Goal: Check status

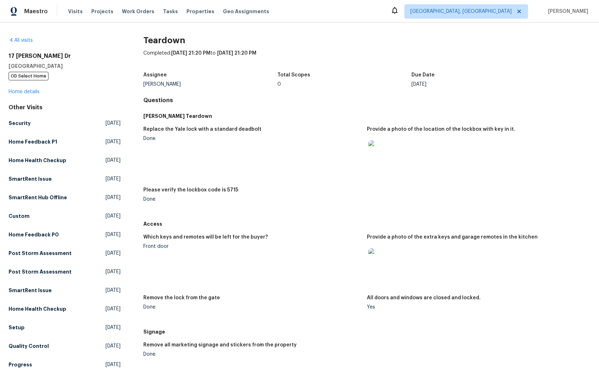
click at [386, 152] on img at bounding box center [380, 151] width 23 height 23
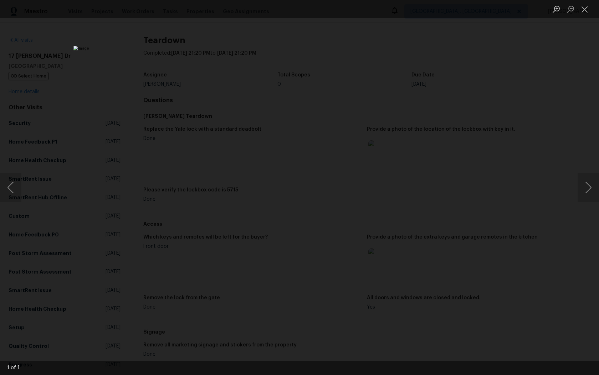
click at [490, 197] on div "Lightbox" at bounding box center [299, 187] width 599 height 375
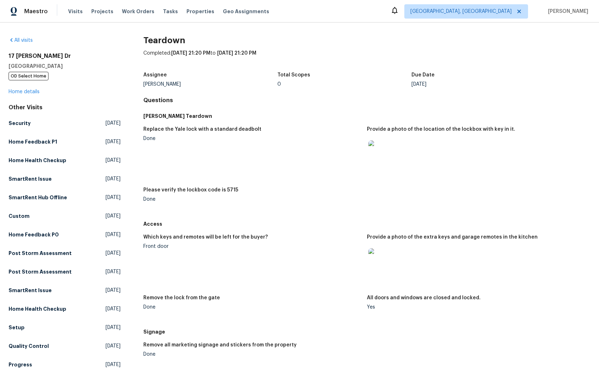
click at [389, 148] on img at bounding box center [380, 151] width 23 height 23
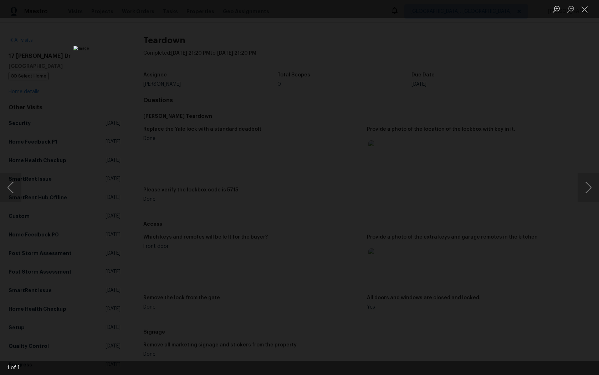
click at [535, 213] on div "Lightbox" at bounding box center [299, 187] width 599 height 375
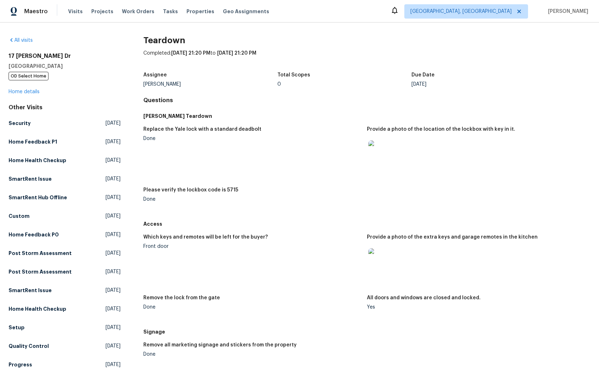
click at [376, 154] on img at bounding box center [380, 151] width 23 height 23
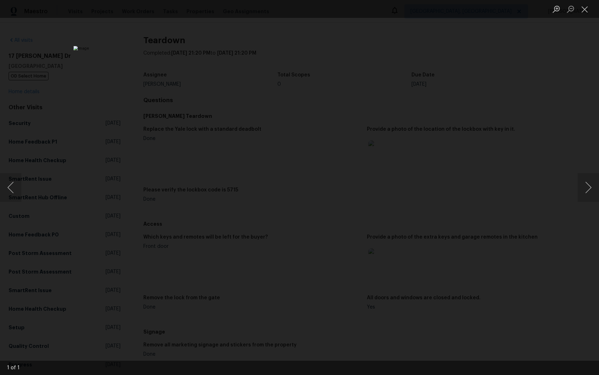
click at [511, 244] on div "Lightbox" at bounding box center [299, 187] width 599 height 375
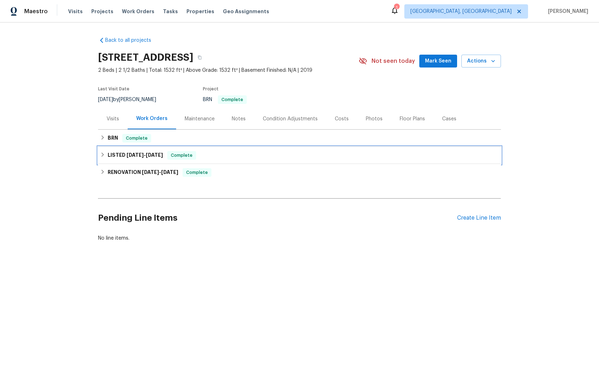
click at [184, 156] on span "Complete" at bounding box center [181, 155] width 27 height 7
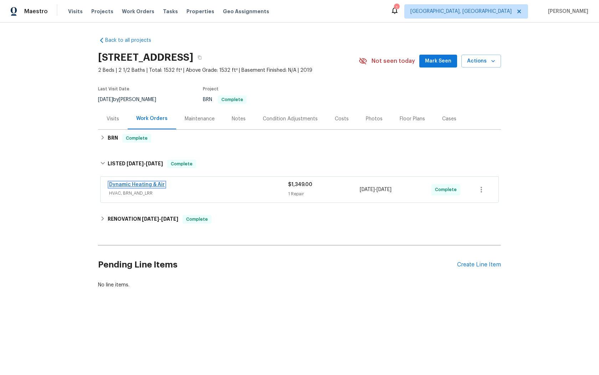
click at [135, 183] on link "Dynamic Heating & Air" at bounding box center [137, 184] width 56 height 5
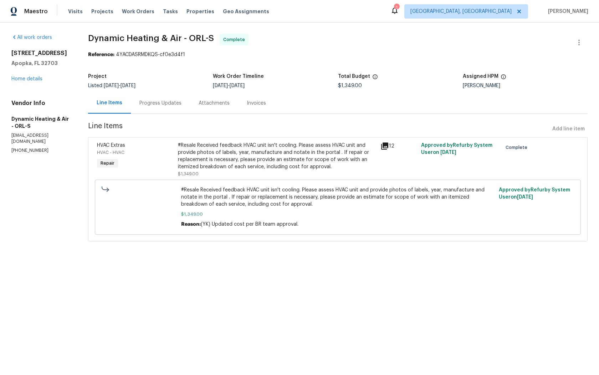
click at [154, 101] on div "Progress Updates" at bounding box center [161, 103] width 42 height 7
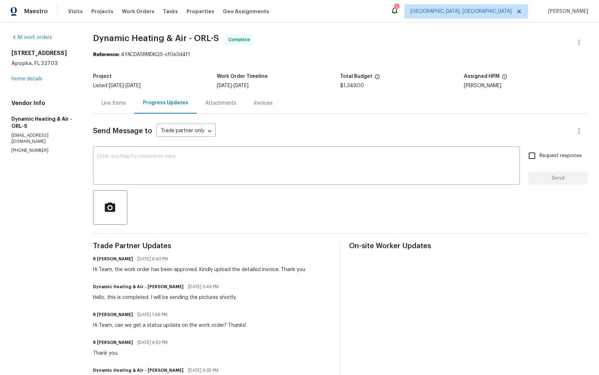
click at [257, 105] on div "Invoices" at bounding box center [263, 103] width 19 height 7
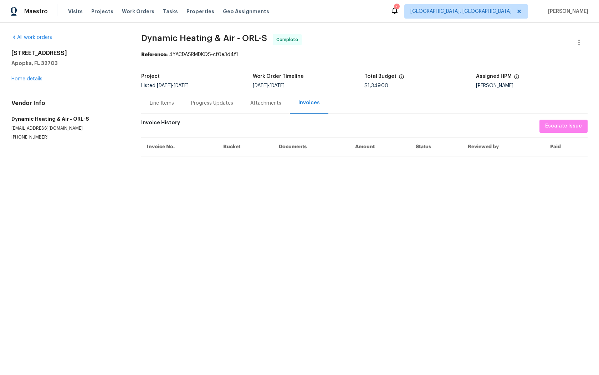
click at [308, 103] on div "Invoices" at bounding box center [309, 102] width 21 height 7
click at [212, 105] on div "Progress Updates" at bounding box center [212, 103] width 42 height 7
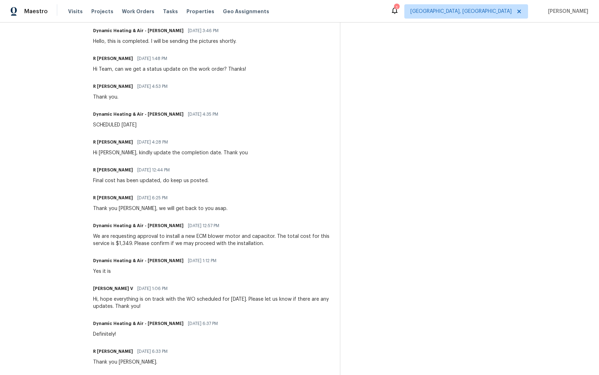
scroll to position [259, 0]
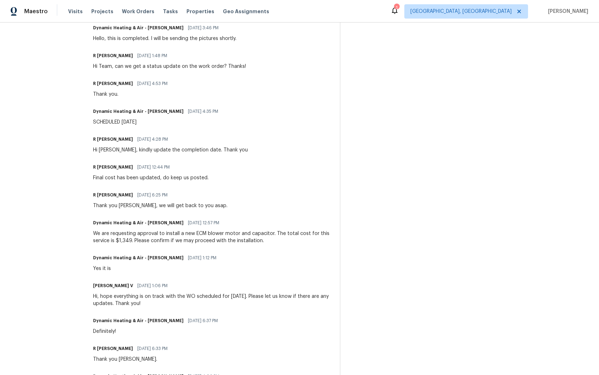
click at [91, 231] on div "All work orders 3020 Alessa Loop Apopka, FL 32703 Home details Vendor Info Dyna…" at bounding box center [299, 126] width 599 height 724
drag, startPoint x: 91, startPoint y: 231, endPoint x: 268, endPoint y: 232, distance: 177.0
click at [268, 232] on div "All work orders 3020 Alessa Loop Apopka, FL 32703 Home details Vendor Info Dyna…" at bounding box center [299, 126] width 599 height 724
